Goal: Task Accomplishment & Management: Manage account settings

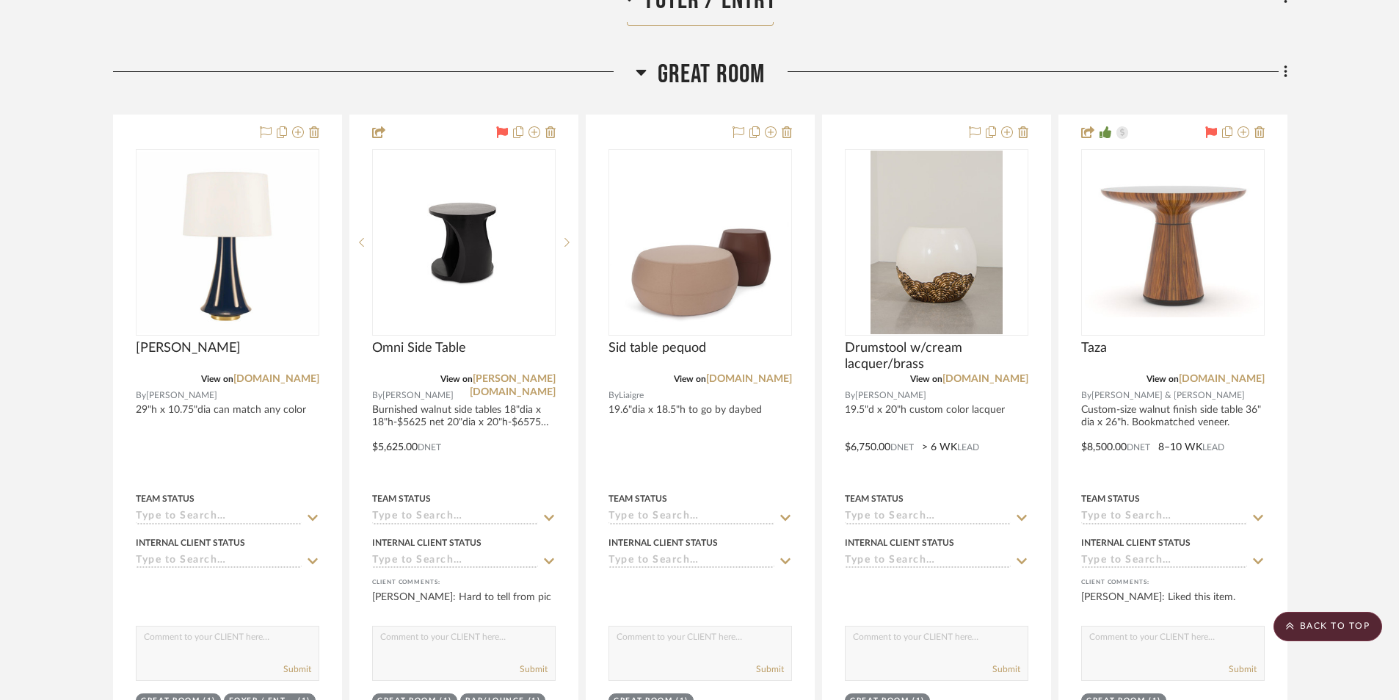
scroll to position [966, 0]
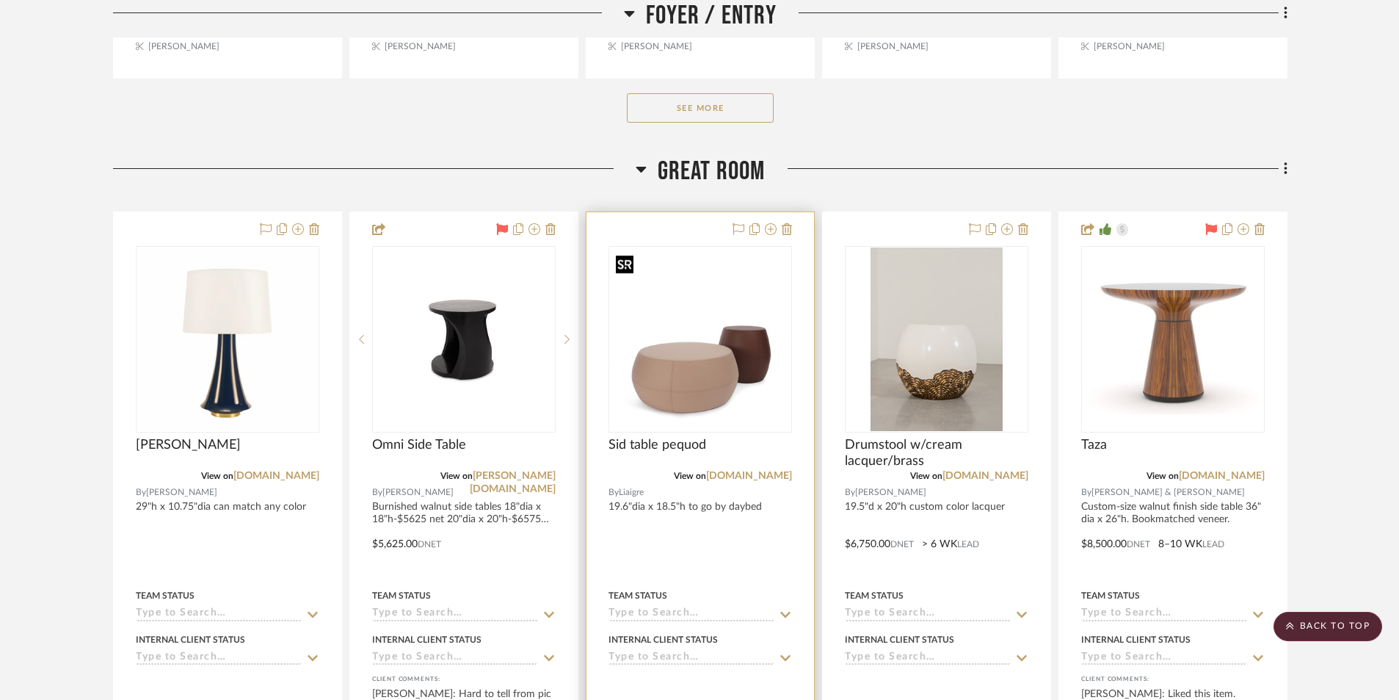
click at [730, 395] on img "0" at bounding box center [700, 339] width 181 height 181
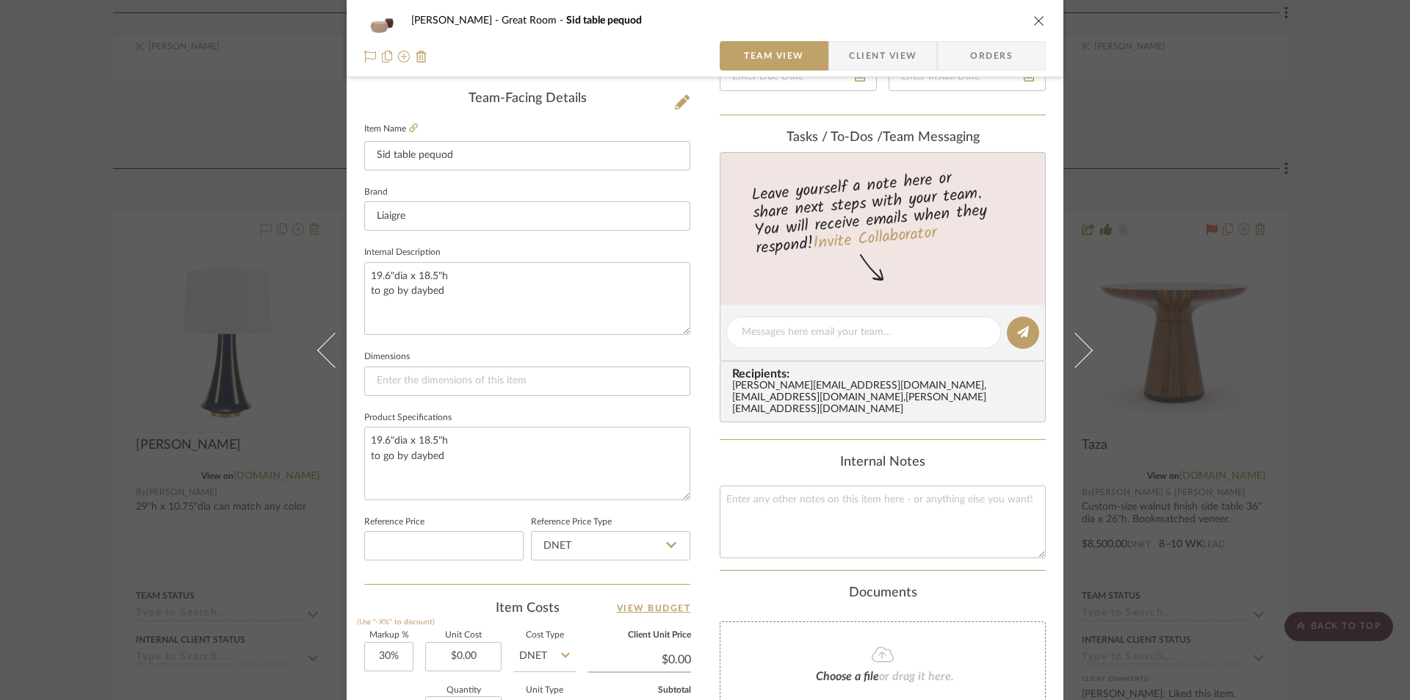
scroll to position [661, 0]
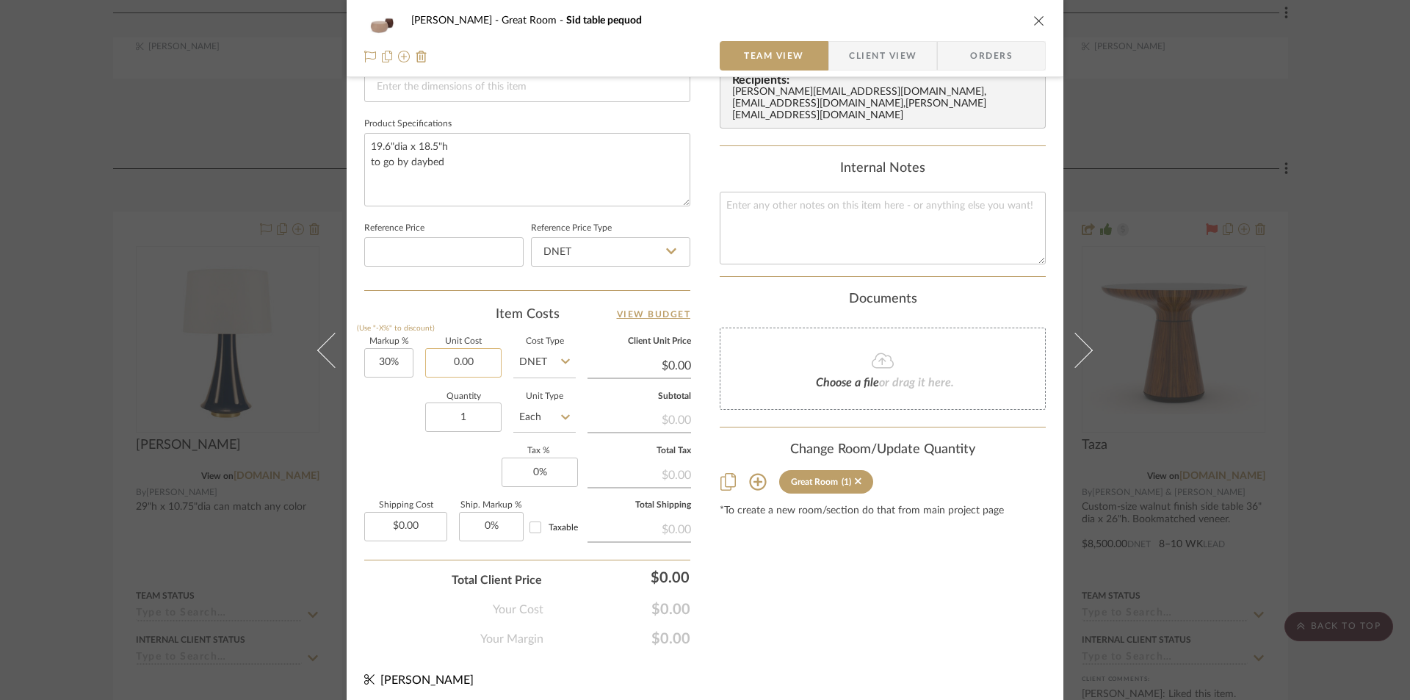
click at [485, 369] on input "0.00" at bounding box center [463, 362] width 76 height 29
type input "$1,450.00"
click at [806, 573] on div "Content here copies to Client View - confirm visibility there. Show in Client D…" at bounding box center [883, 43] width 326 height 1209
type input "$1,885.00"
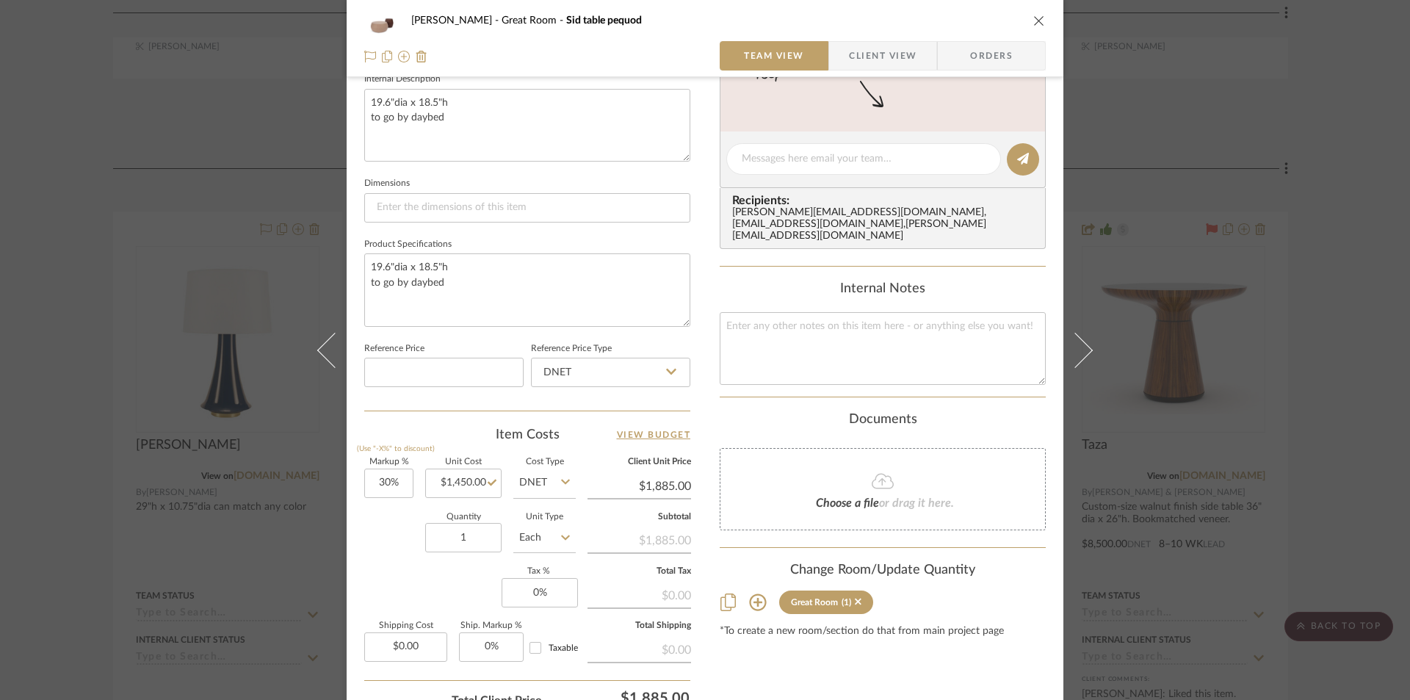
scroll to position [441, 0]
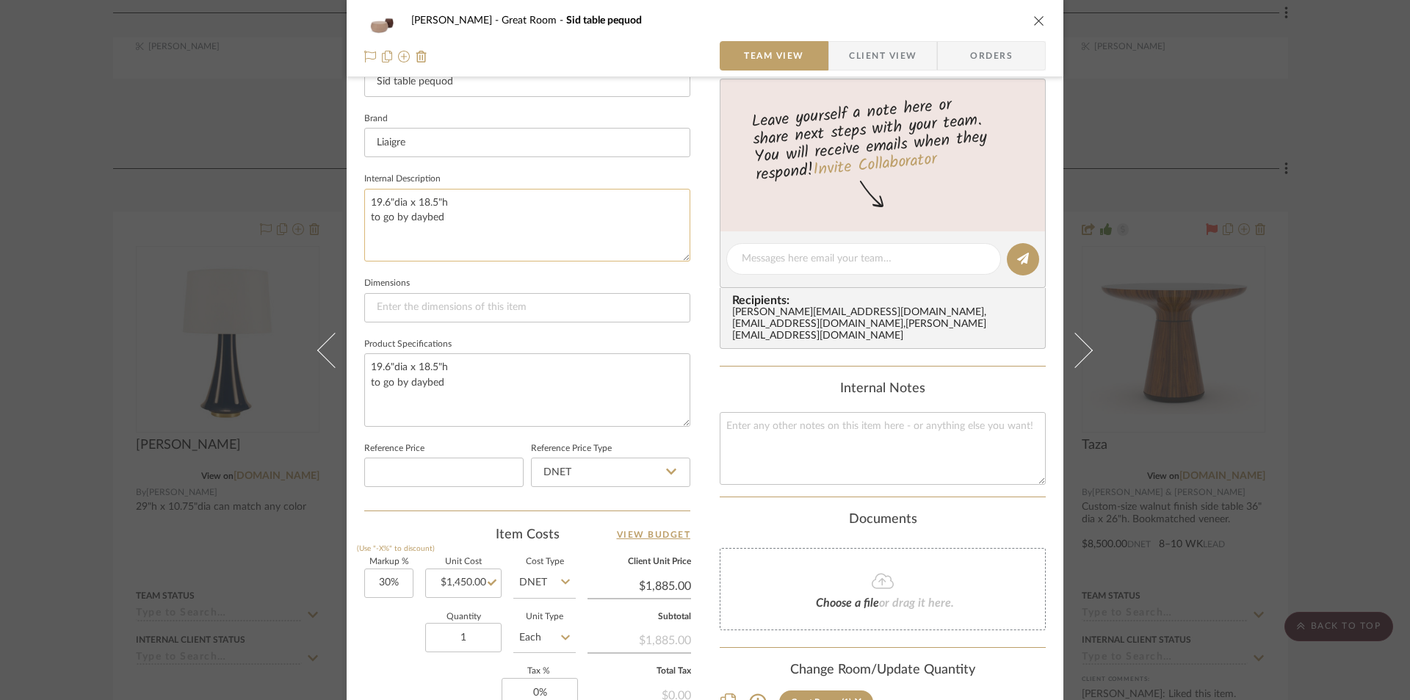
click at [449, 216] on textarea "19.6"dia x 18.5"h to go by daybed" at bounding box center [527, 225] width 326 height 73
drag, startPoint x: 366, startPoint y: 232, endPoint x: 527, endPoint y: 228, distance: 161.6
click at [527, 228] on textarea "19.6"dia x 18.5"h to go by daybed [PERSON_NAME] price 50 sq ft of leather" at bounding box center [527, 225] width 326 height 73
type textarea "19.6"dia x 18.5"h to go by daybed [PERSON_NAME] price 50 sq ft of leather"
click at [460, 377] on textarea "19.6"dia x 18.5"h to go by daybed" at bounding box center [527, 389] width 326 height 73
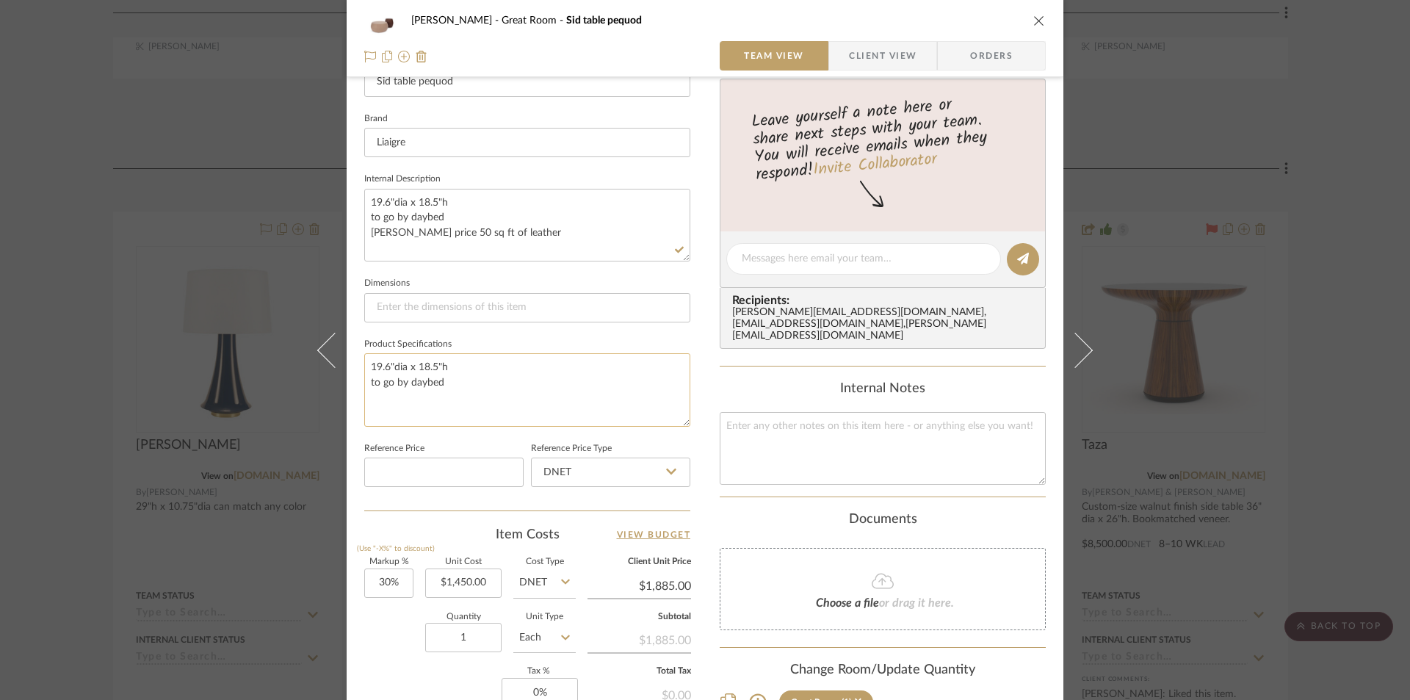
paste textarea "[PERSON_NAME] price 50 sq ft of leather"
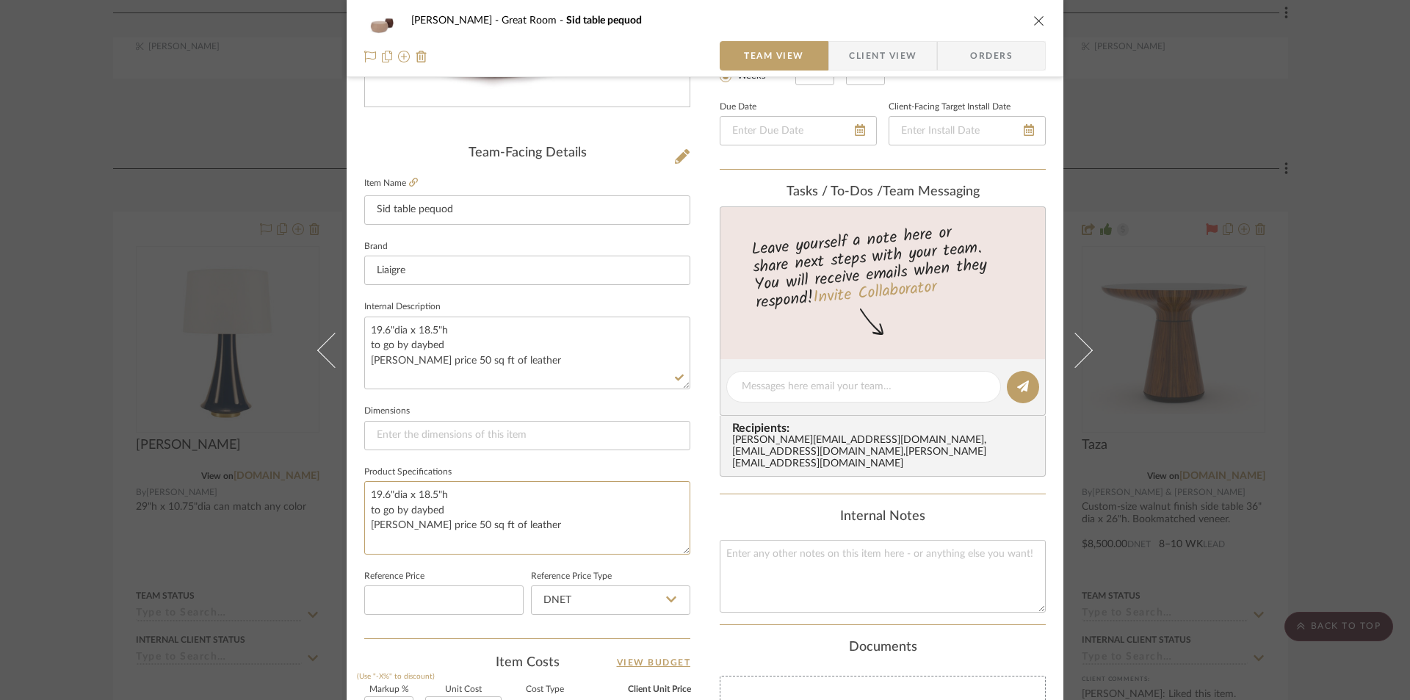
scroll to position [294, 0]
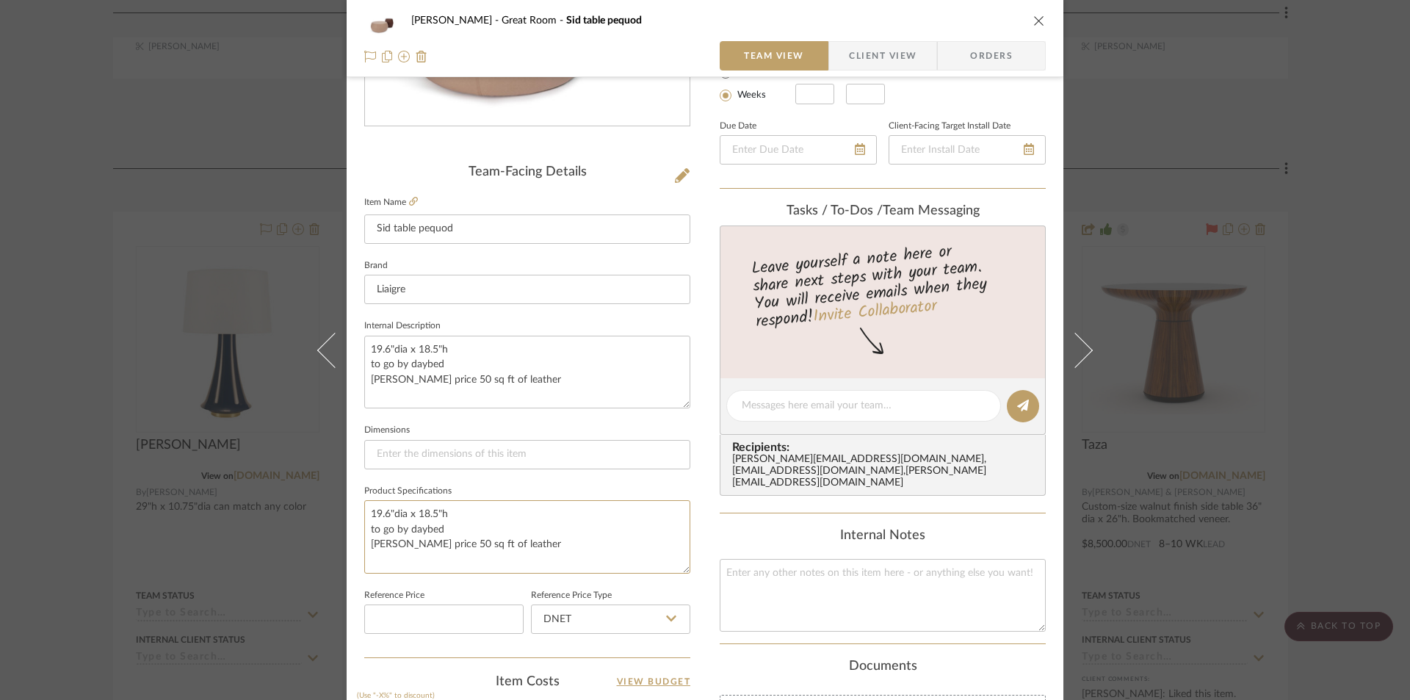
type textarea "19.6"dia x 18.5"h to go by daybed [PERSON_NAME] price 50 sq ft of leather"
click at [1033, 20] on icon "close" at bounding box center [1039, 21] width 12 height 12
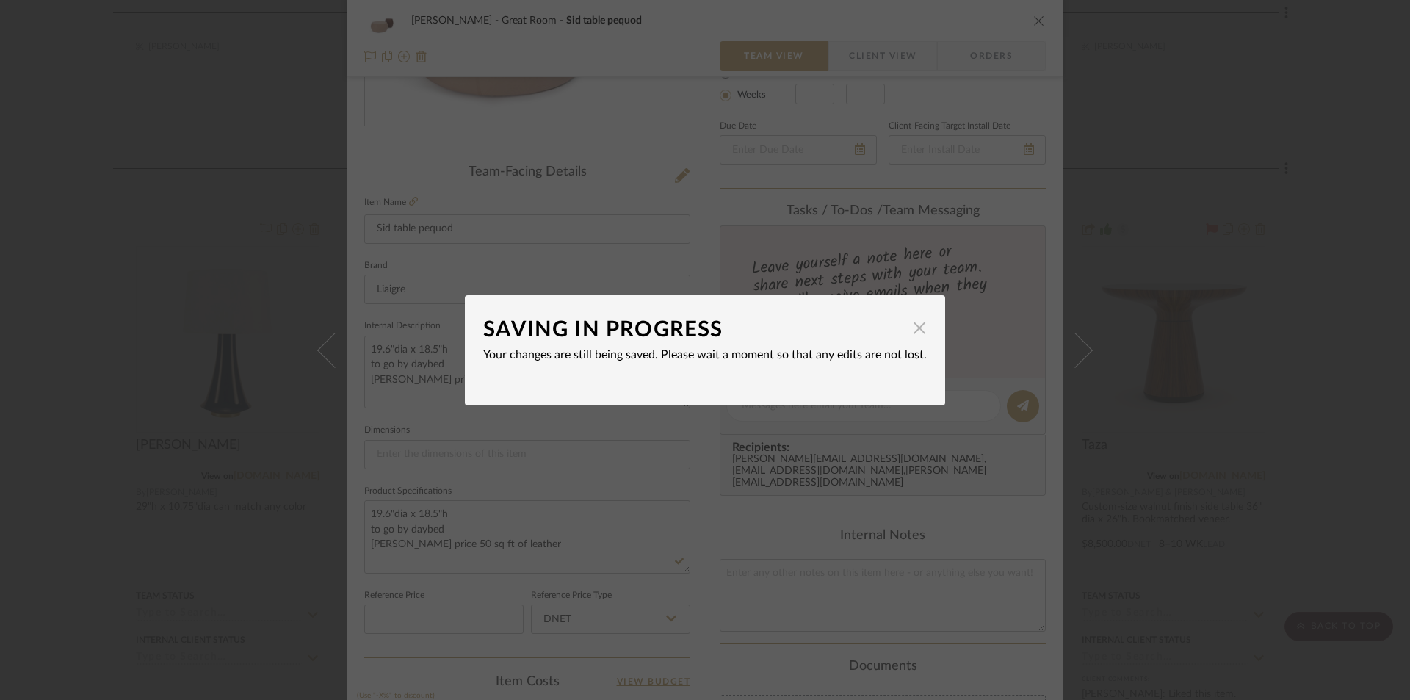
click at [913, 327] on span "button" at bounding box center [919, 328] width 29 height 29
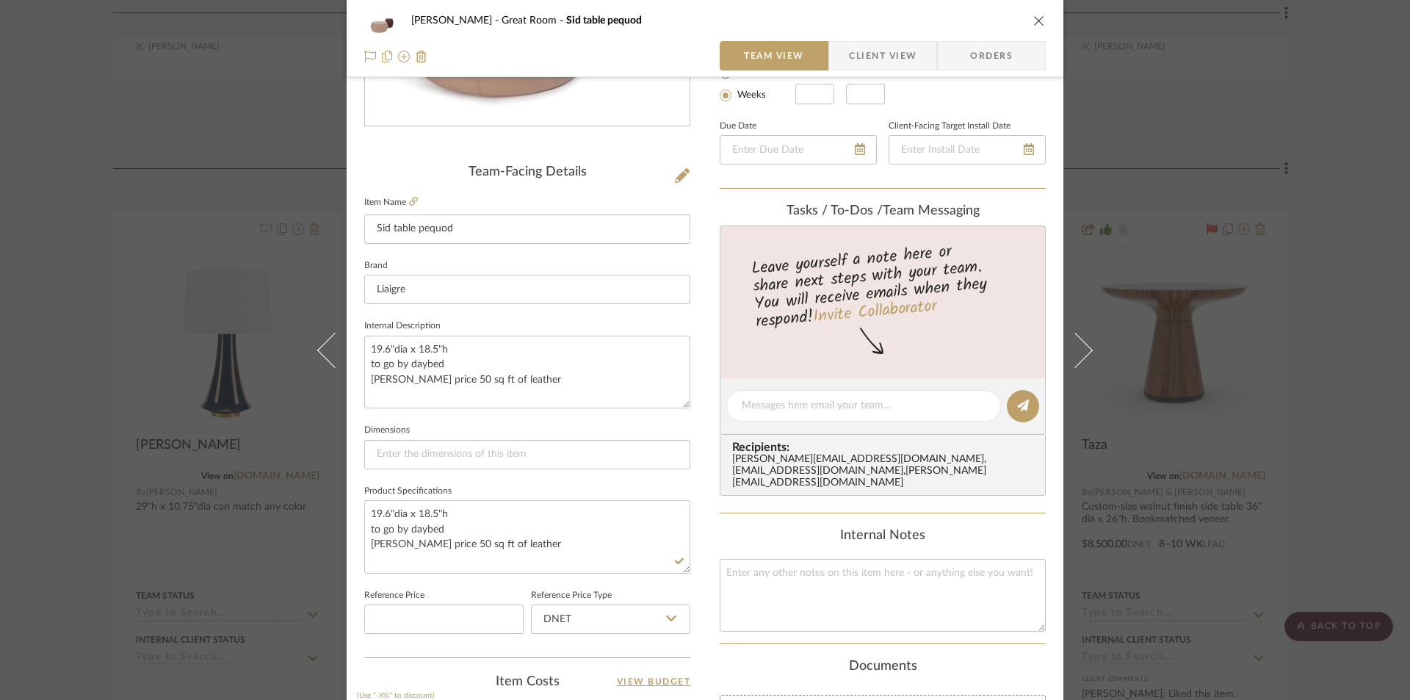
click at [1033, 22] on icon "close" at bounding box center [1039, 21] width 12 height 12
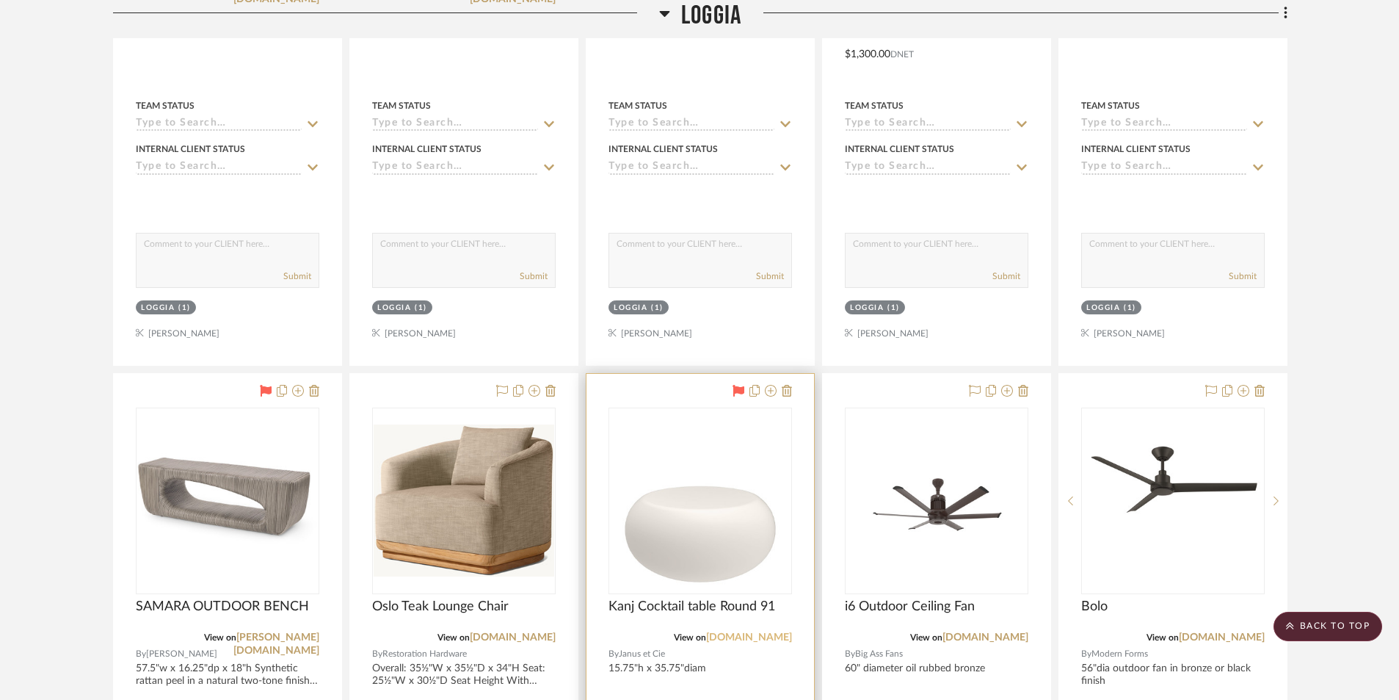
scroll to position [3903, 0]
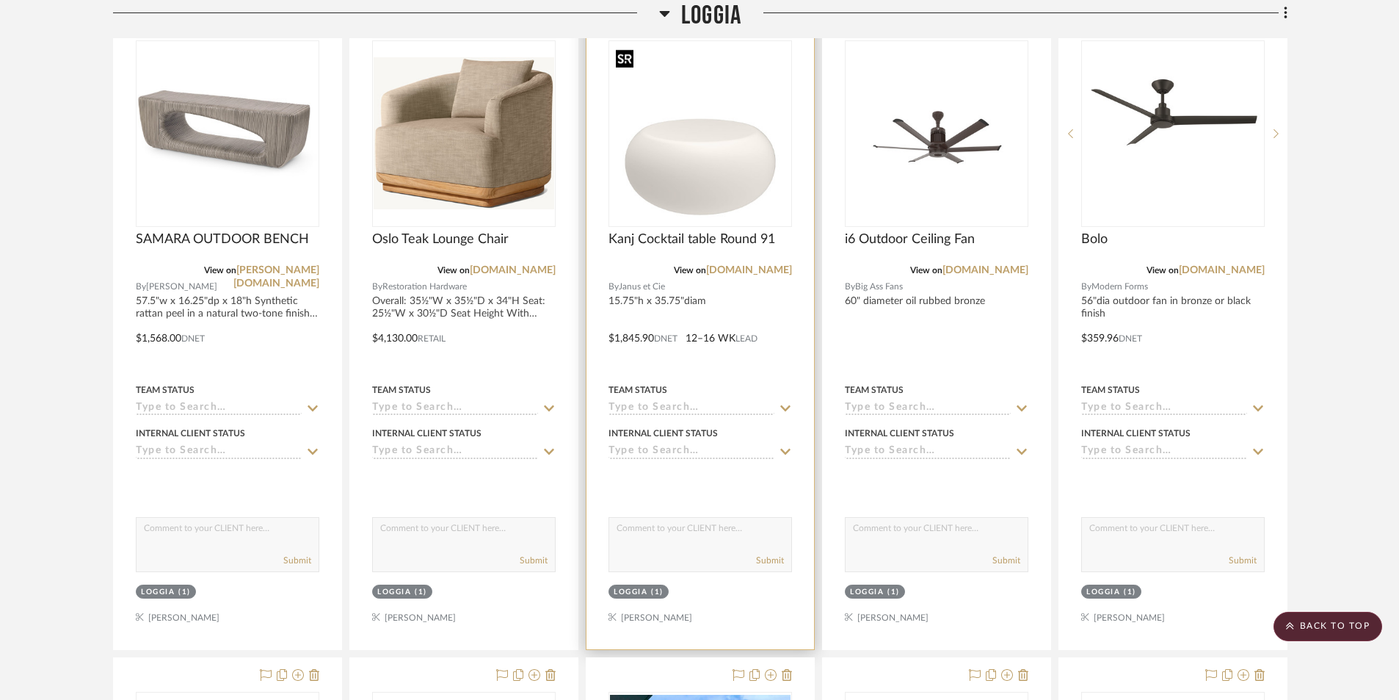
click at [713, 206] on img "0" at bounding box center [700, 133] width 181 height 181
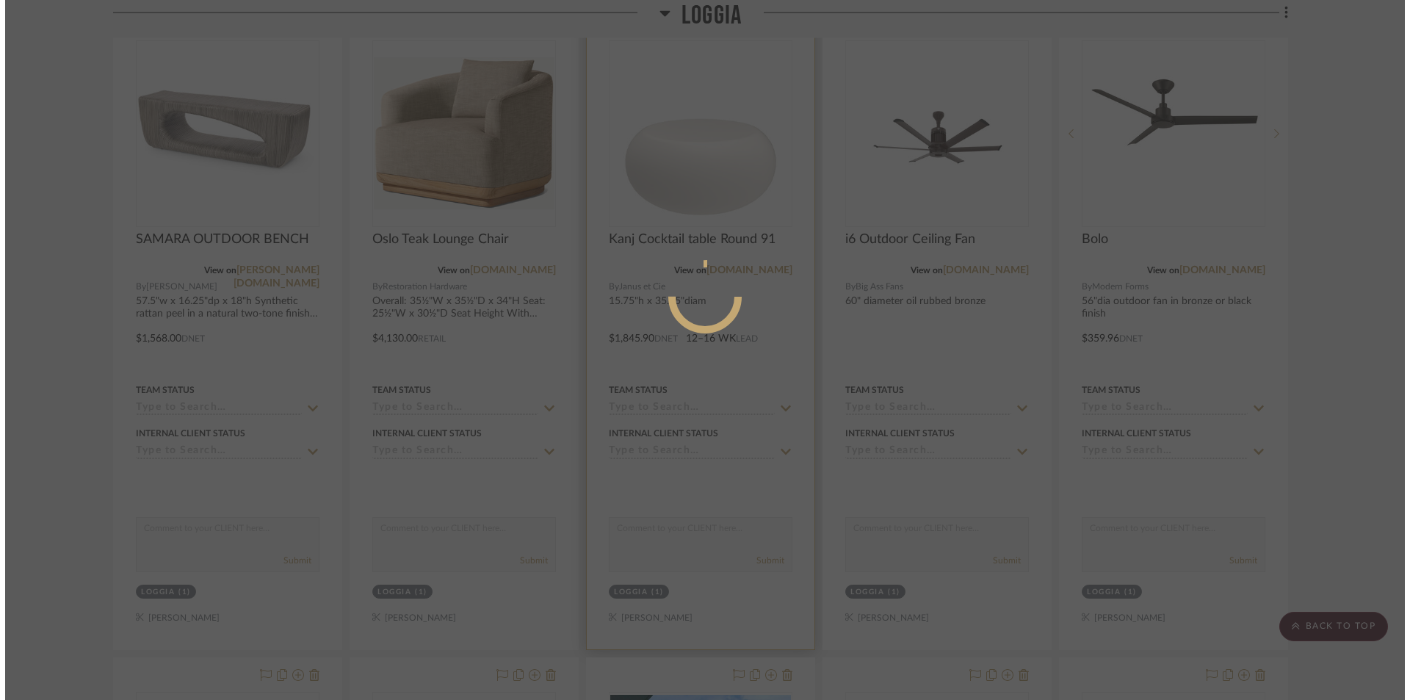
scroll to position [0, 0]
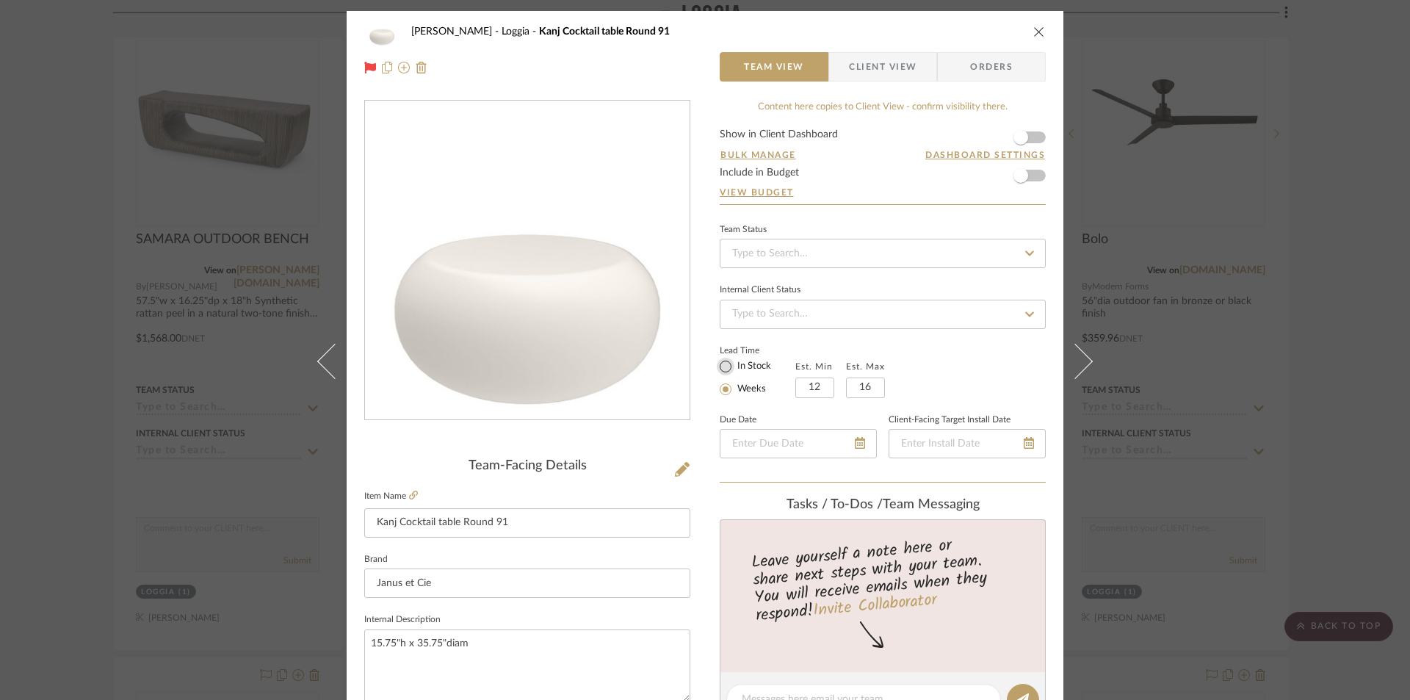
click at [720, 366] on input "In Stock" at bounding box center [726, 367] width 18 height 18
radio input "true"
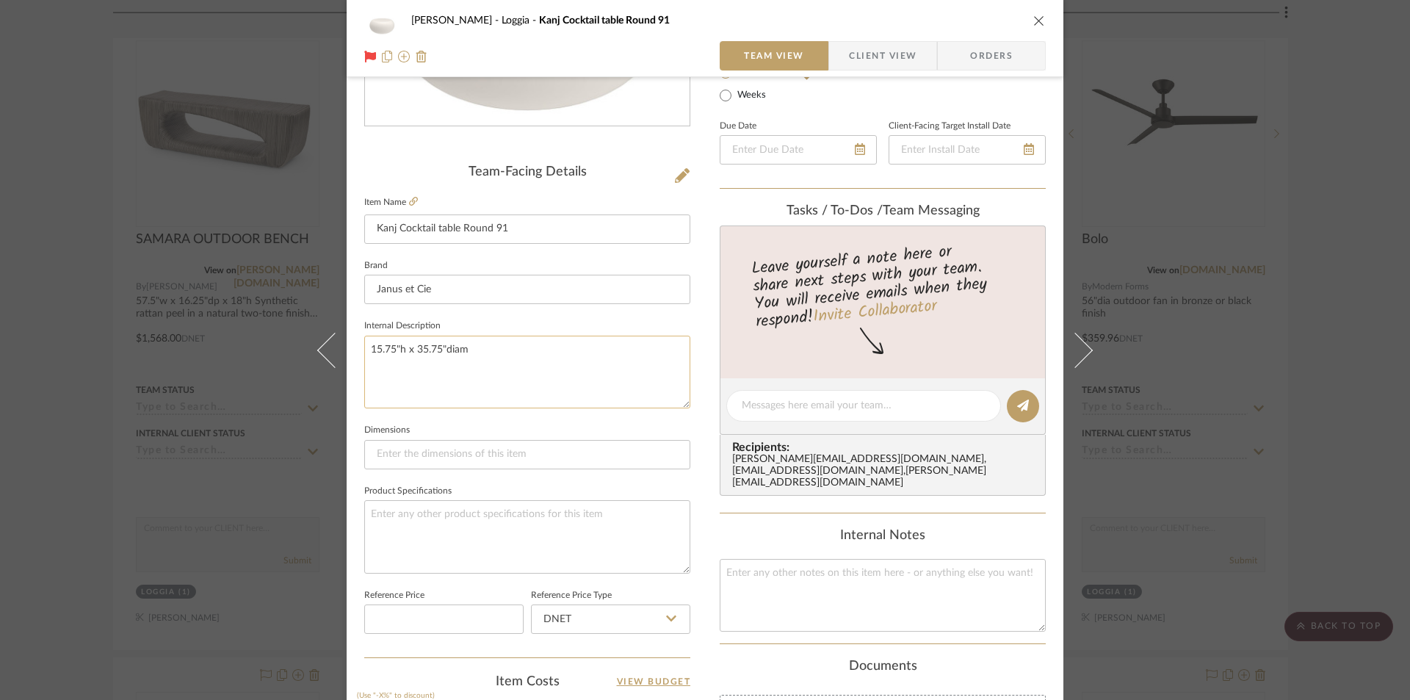
click at [474, 344] on textarea "15.75"h x 35.75"diam" at bounding box center [527, 372] width 326 height 73
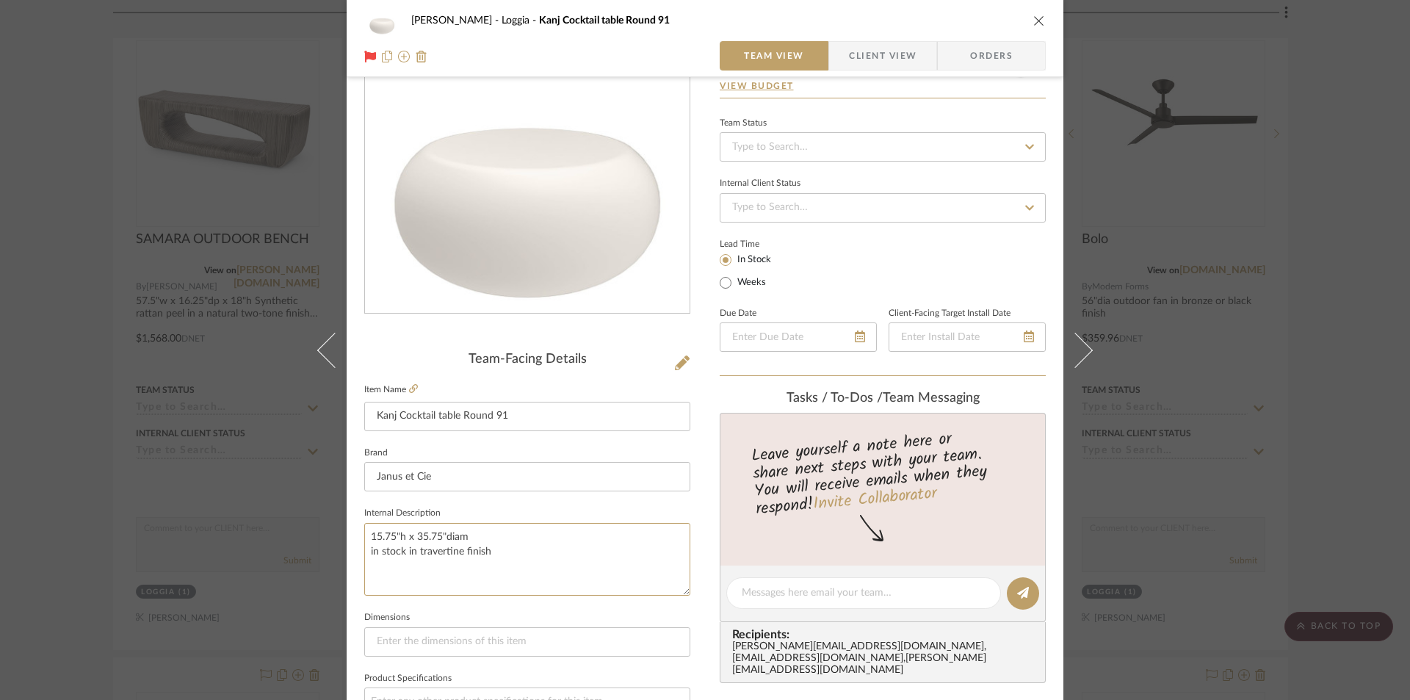
scroll to position [0, 0]
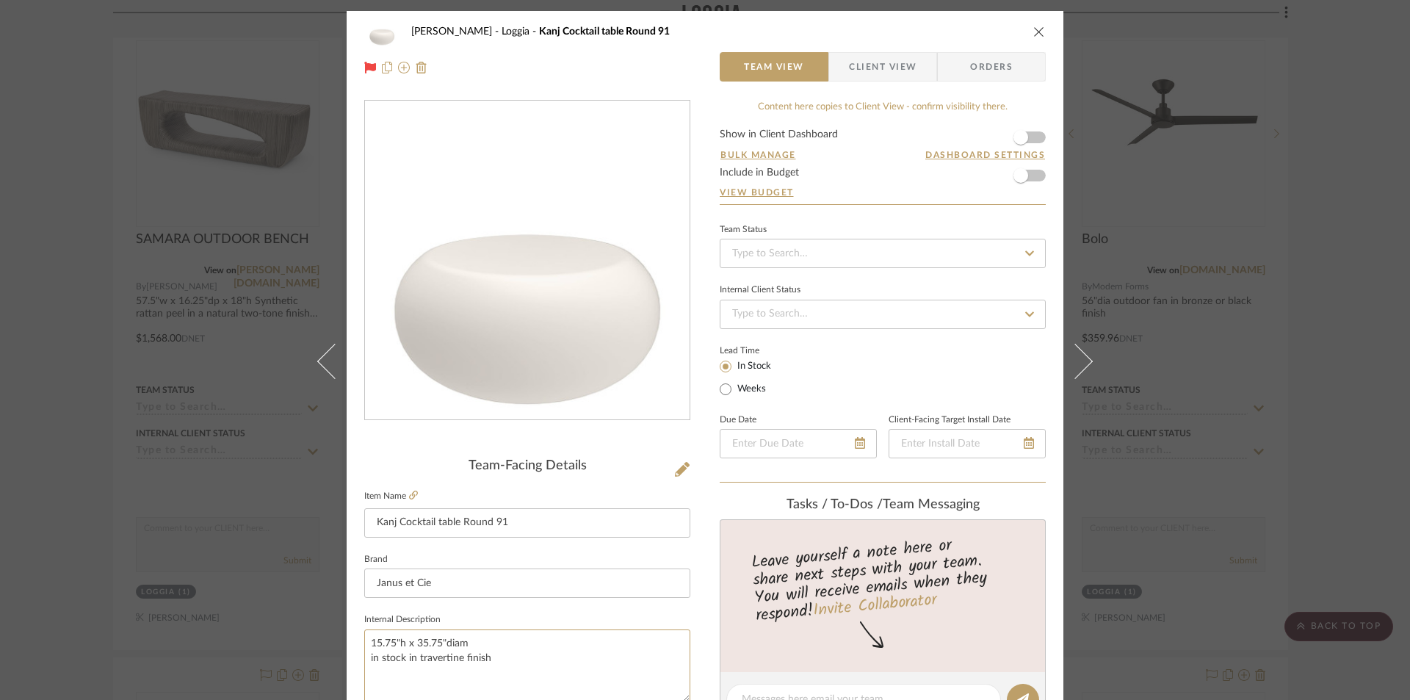
type textarea "15.75"h x 35.75"diam in stock in travertine finish"
click at [1039, 26] on icon "close" at bounding box center [1039, 32] width 12 height 12
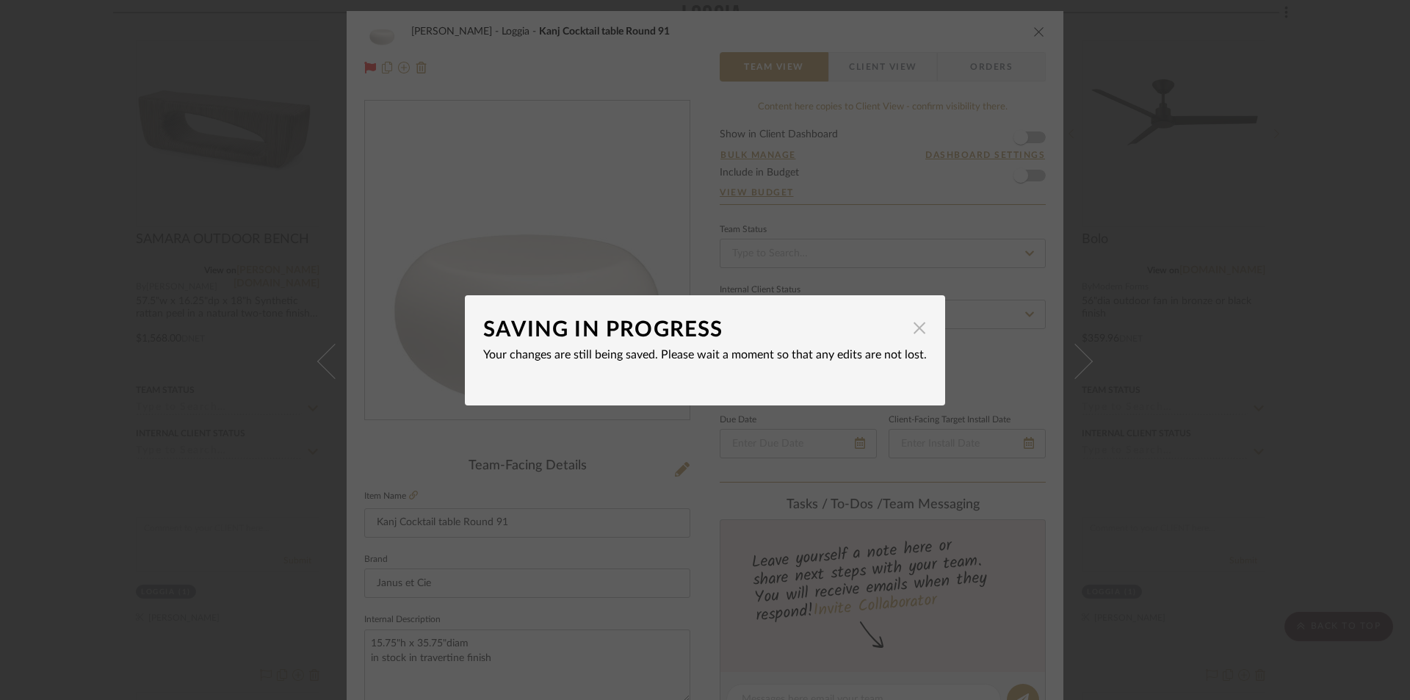
click at [912, 330] on span "button" at bounding box center [919, 328] width 29 height 29
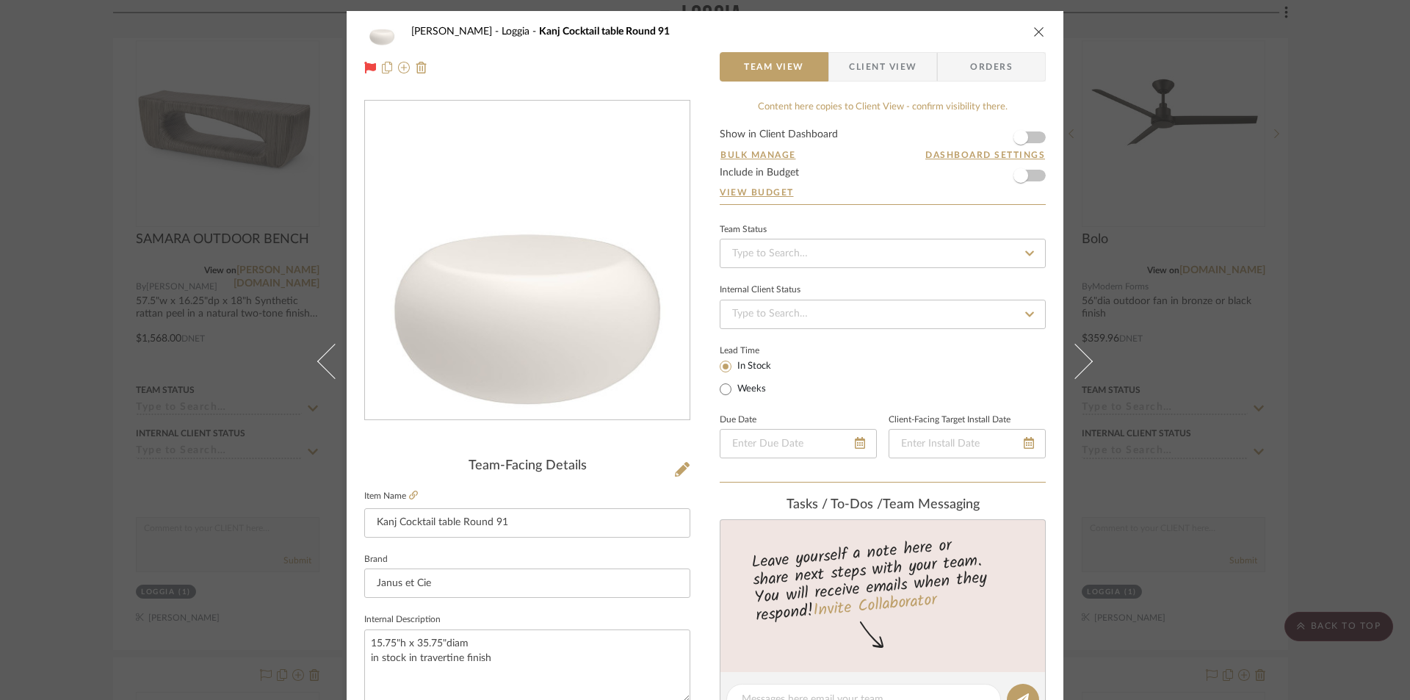
click at [1026, 29] on div "[PERSON_NAME] Loggia Kanj Cocktail table Round 91" at bounding box center [704, 31] width 681 height 29
click at [1033, 31] on icon "close" at bounding box center [1039, 32] width 12 height 12
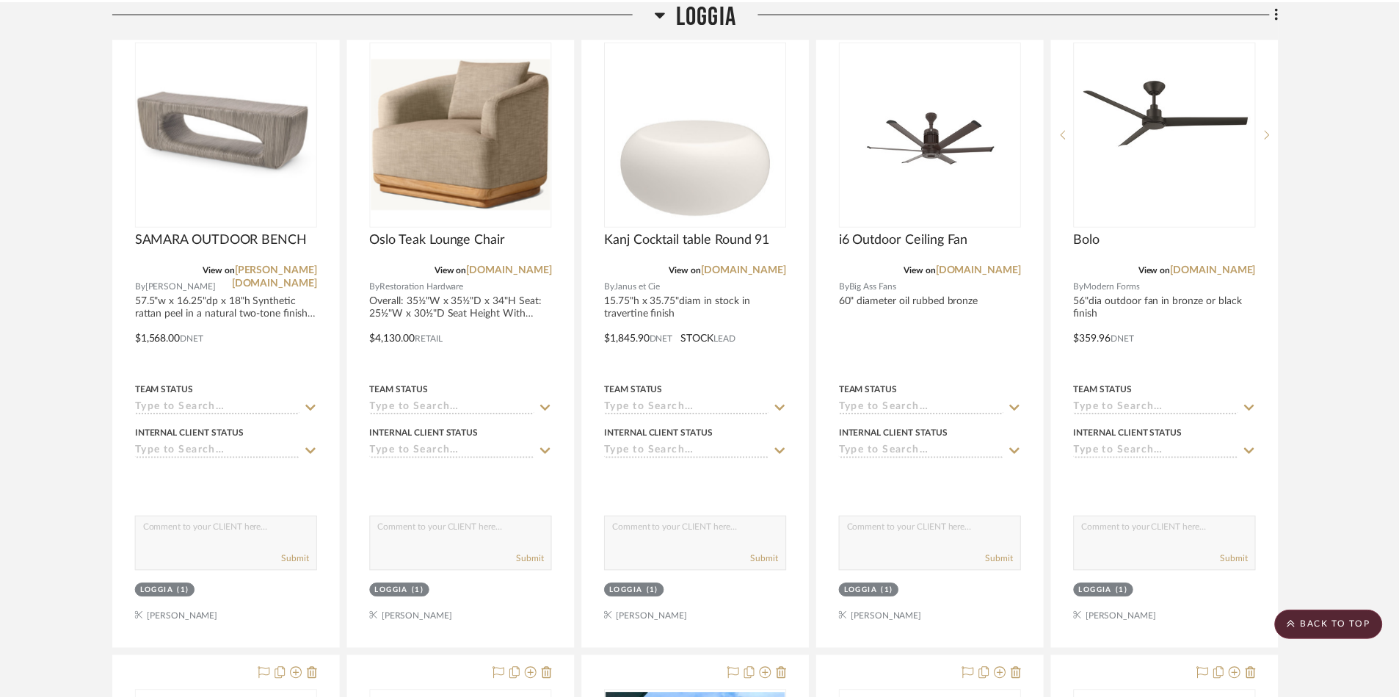
scroll to position [3903, 0]
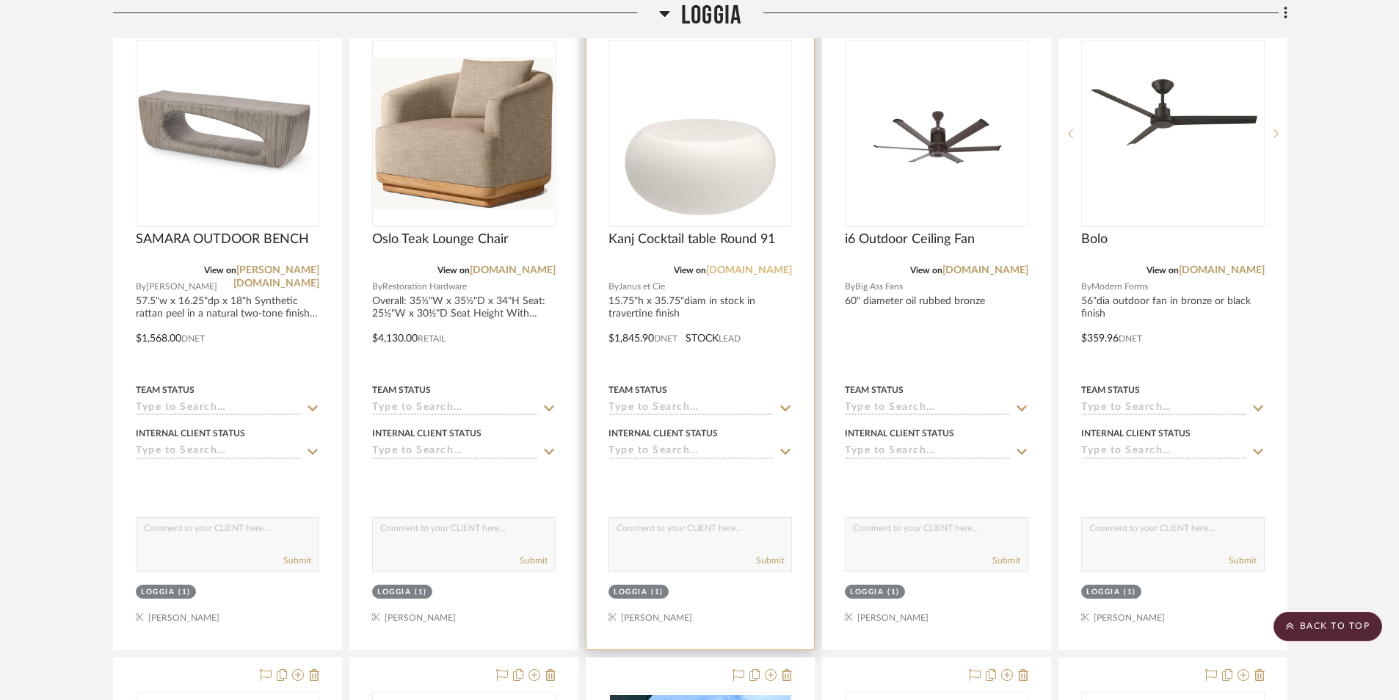
click at [736, 272] on link "[DOMAIN_NAME]" at bounding box center [749, 270] width 86 height 10
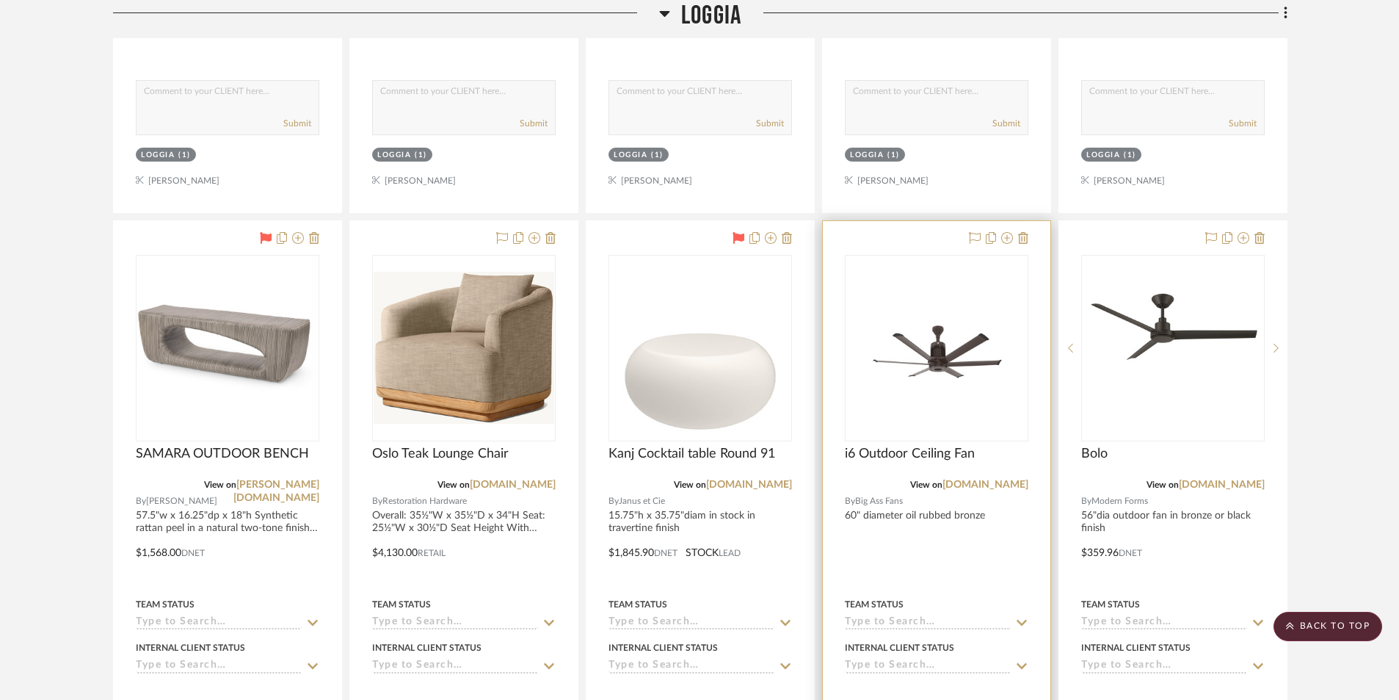
scroll to position [3683, 0]
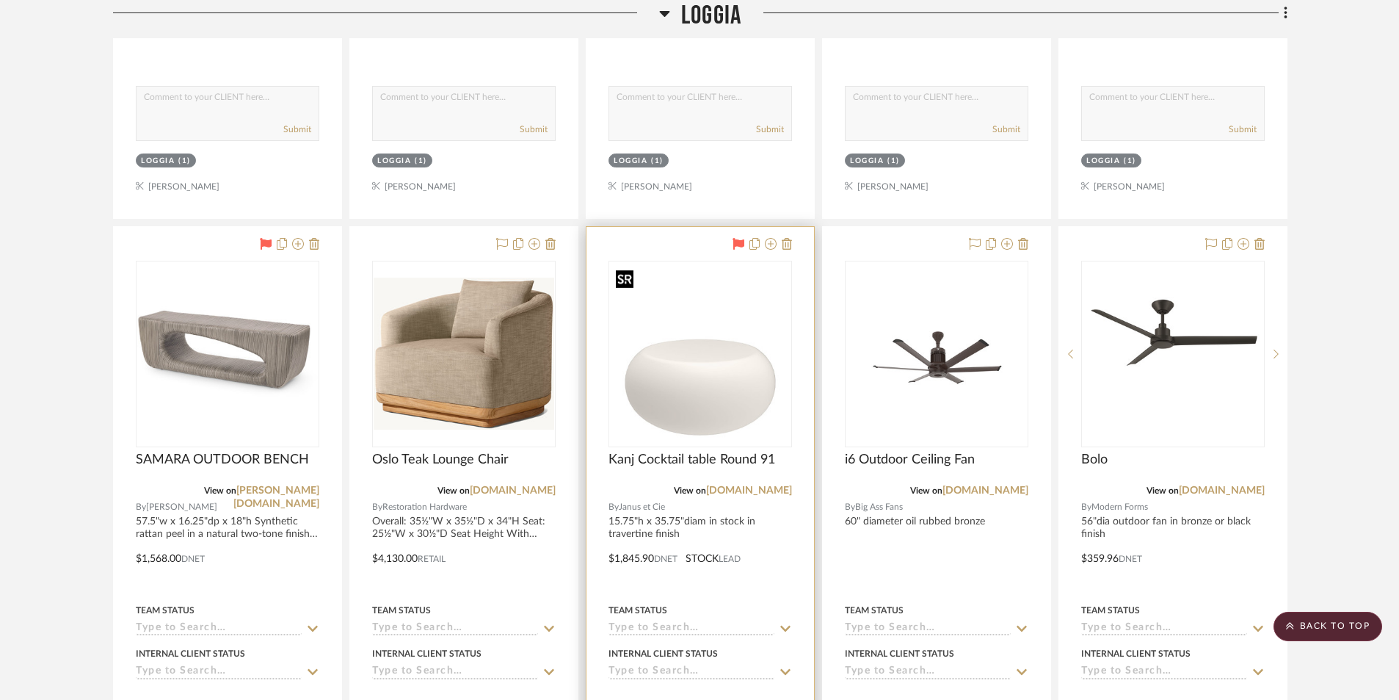
click at [751, 436] on img "0" at bounding box center [700, 354] width 181 height 181
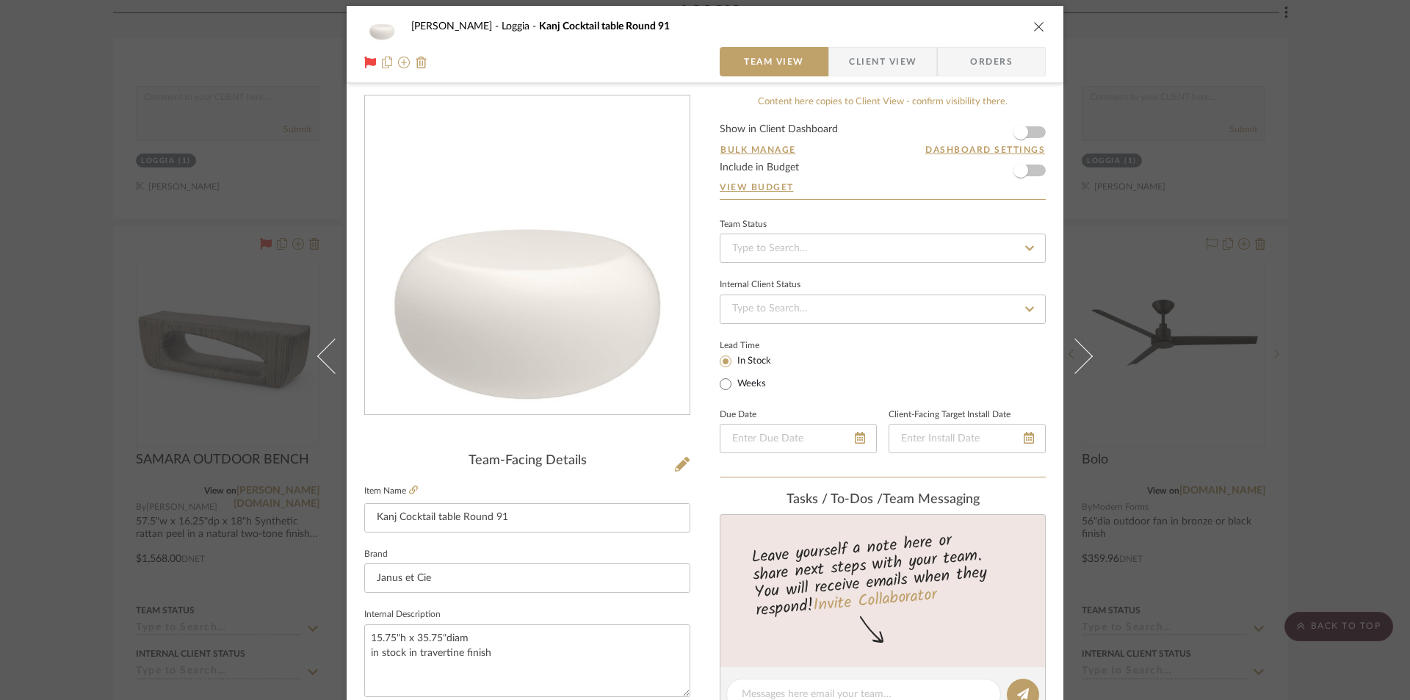
scroll to position [0, 0]
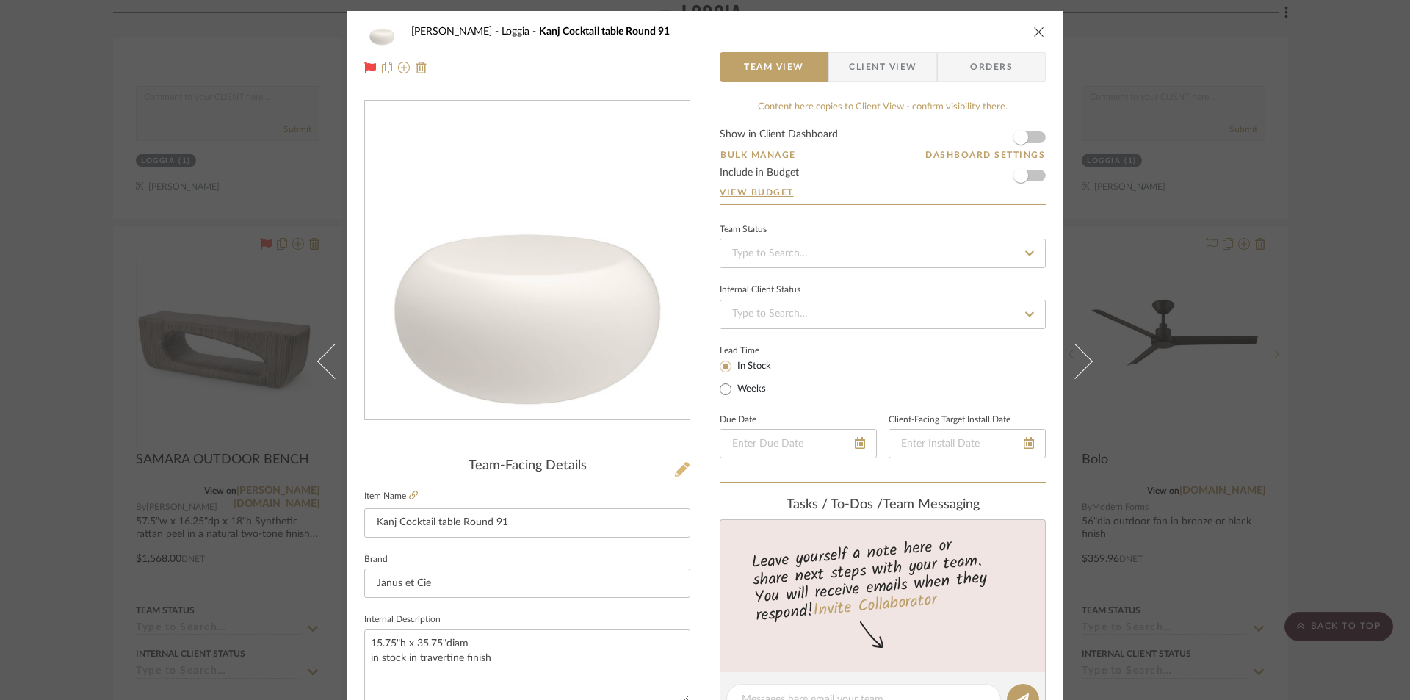
click at [678, 471] on icon at bounding box center [682, 469] width 15 height 15
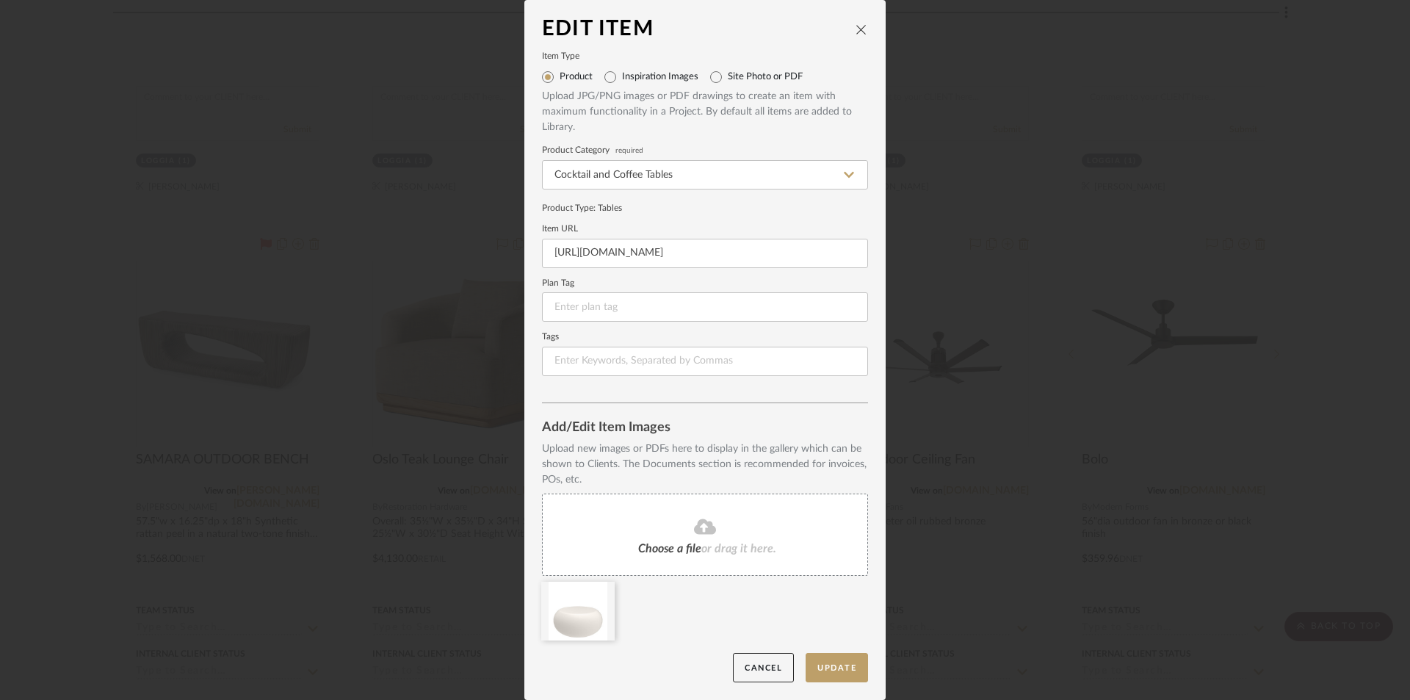
click at [685, 558] on div "Choose a file or drag it here." at bounding box center [705, 534] width 326 height 82
click at [682, 591] on icon at bounding box center [687, 591] width 10 height 12
click at [833, 666] on button "Update" at bounding box center [836, 668] width 62 height 30
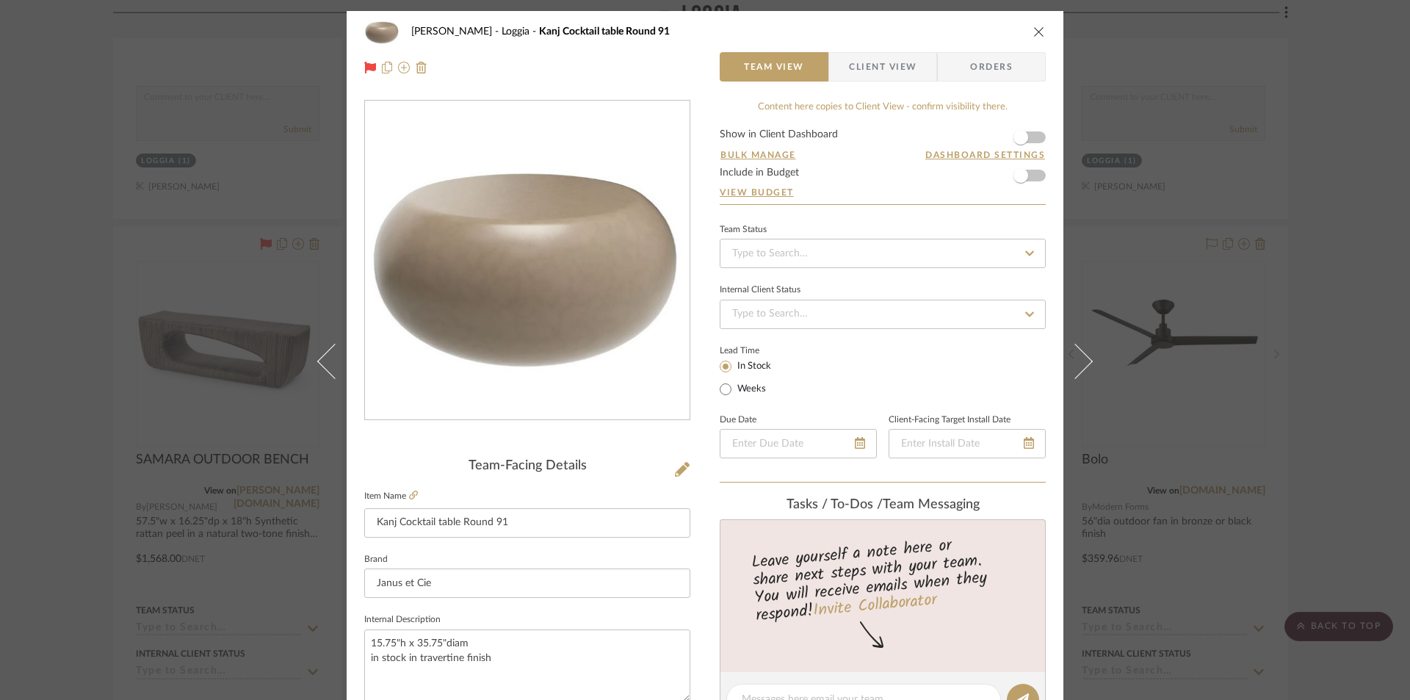
click at [1035, 30] on icon "close" at bounding box center [1039, 32] width 12 height 12
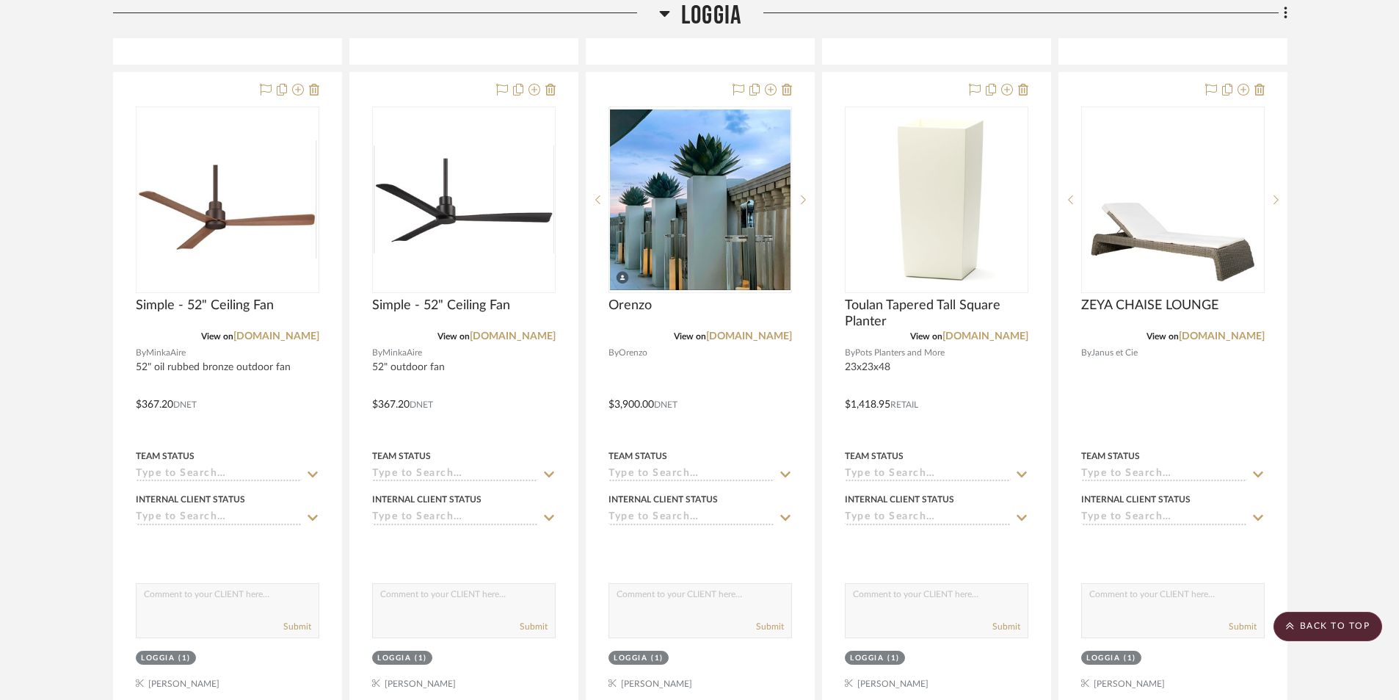
scroll to position [4417, 0]
